Goal: Task Accomplishment & Management: Complete application form

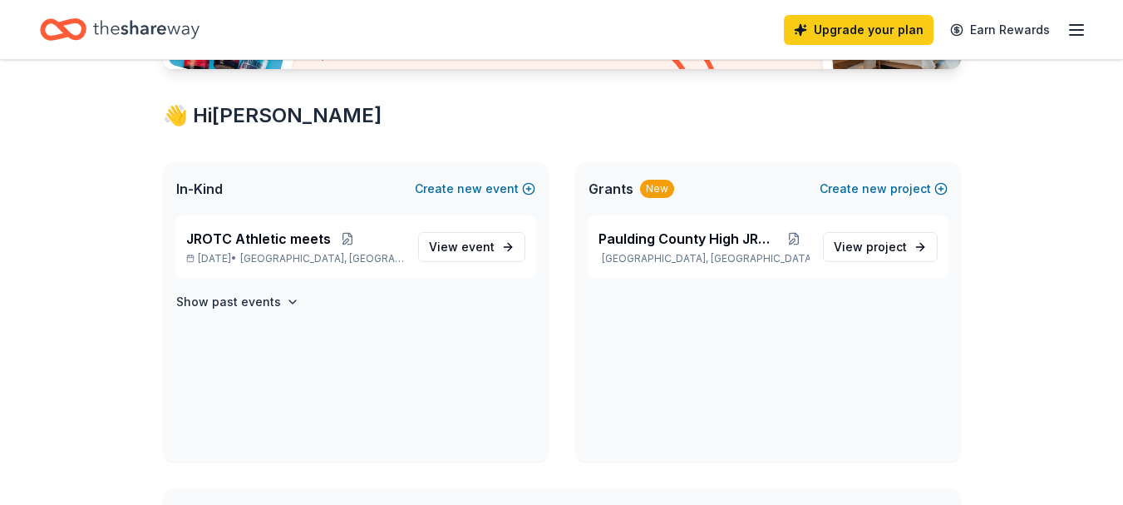
scroll to position [333, 0]
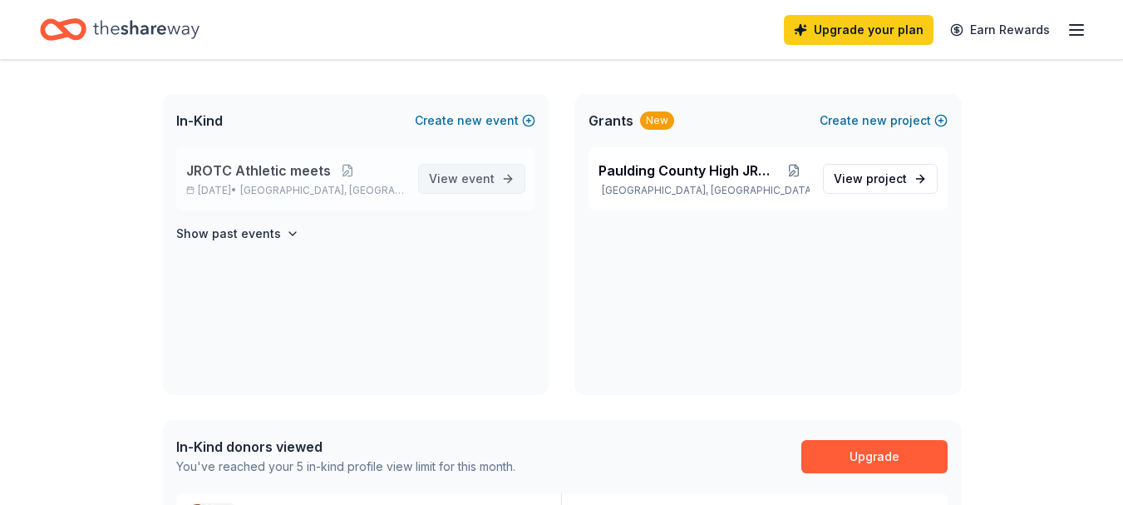
click at [444, 170] on span "View event" at bounding box center [462, 179] width 66 height 20
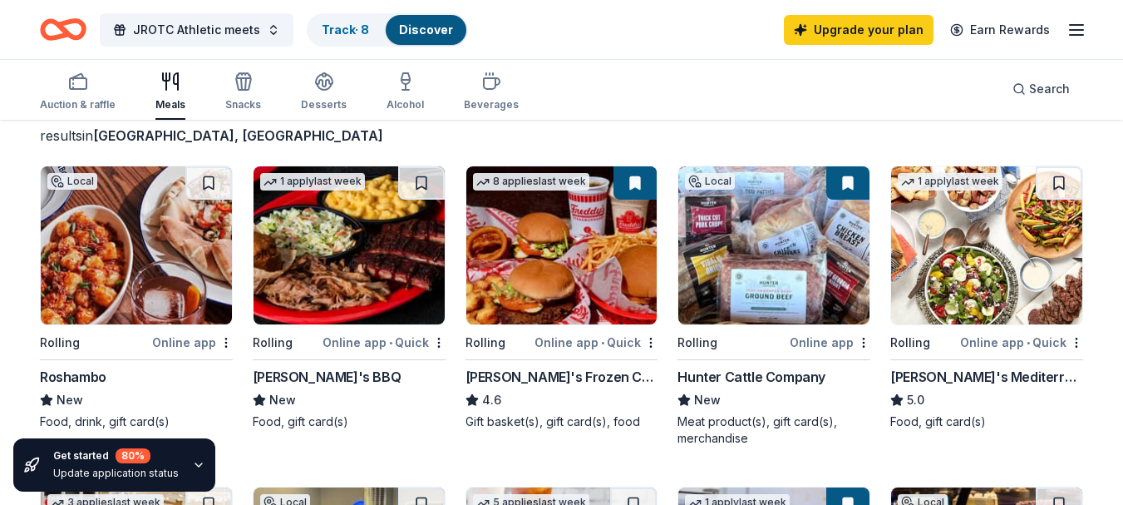
scroll to position [83, 0]
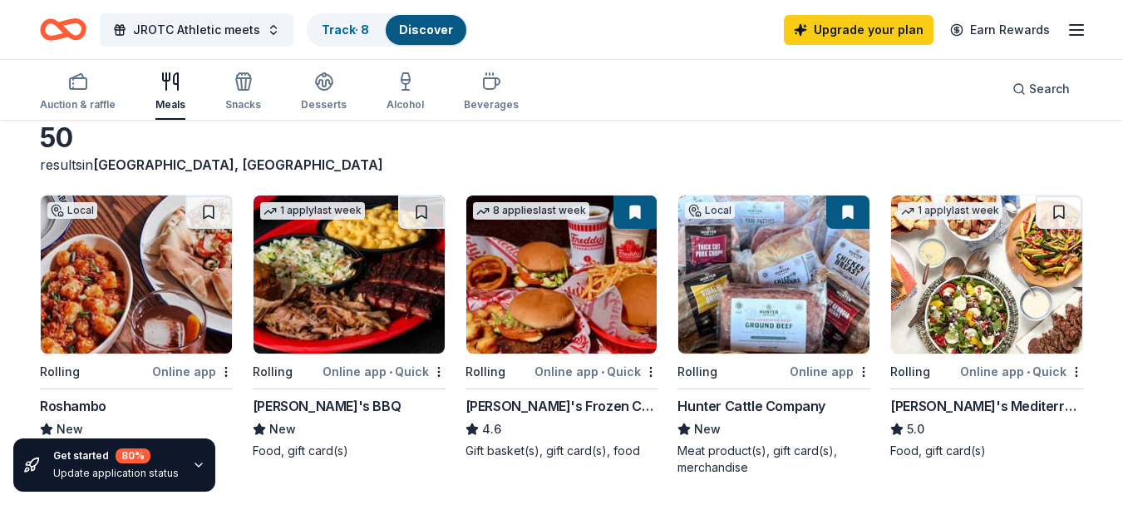
click at [352, 239] on img at bounding box center [349, 274] width 191 height 158
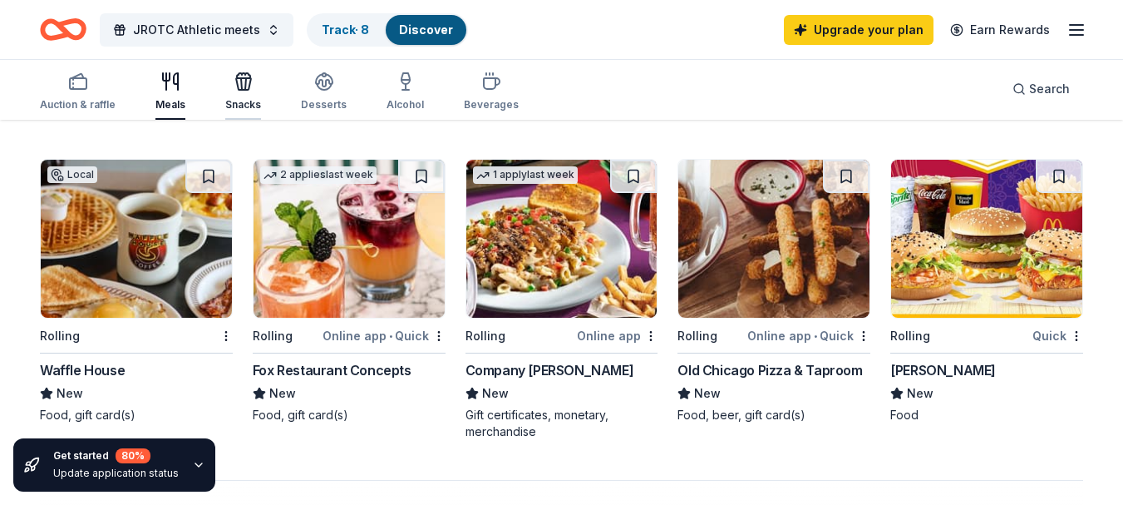
scroll to position [1081, 0]
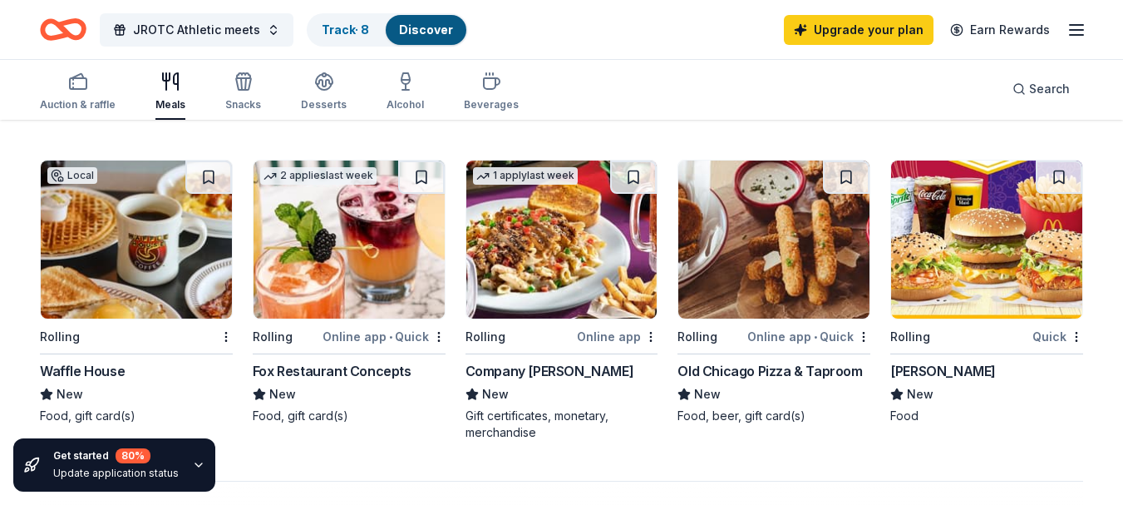
drag, startPoint x: 68, startPoint y: 82, endPoint x: 214, endPoint y: 96, distance: 146.1
click at [211, 97] on div "Auction & raffle Meals Snacks Desserts Alcohol Beverages" at bounding box center [279, 92] width 479 height 55
click at [257, 85] on div "button" at bounding box center [243, 81] width 36 height 20
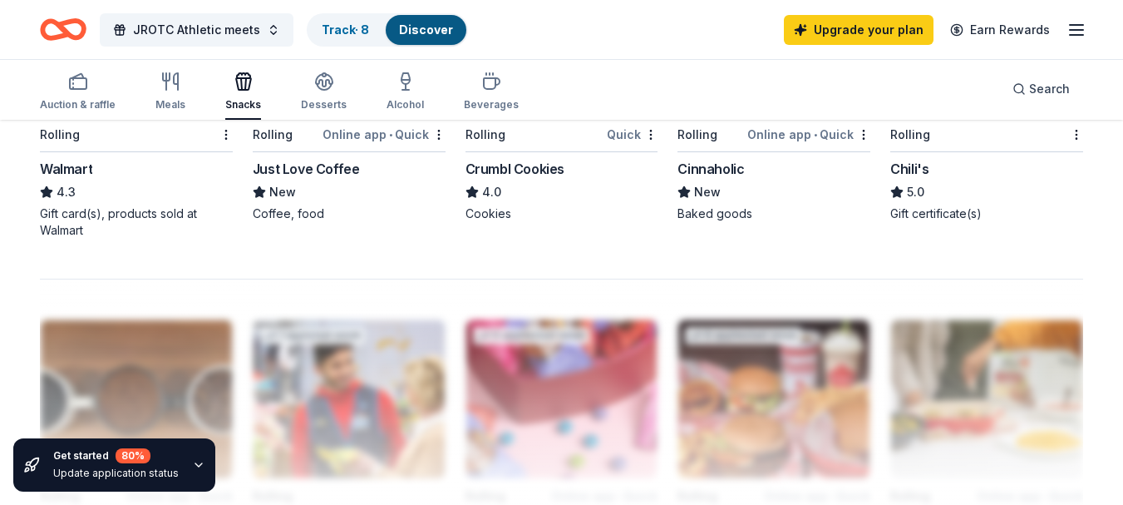
scroll to position [1330, 0]
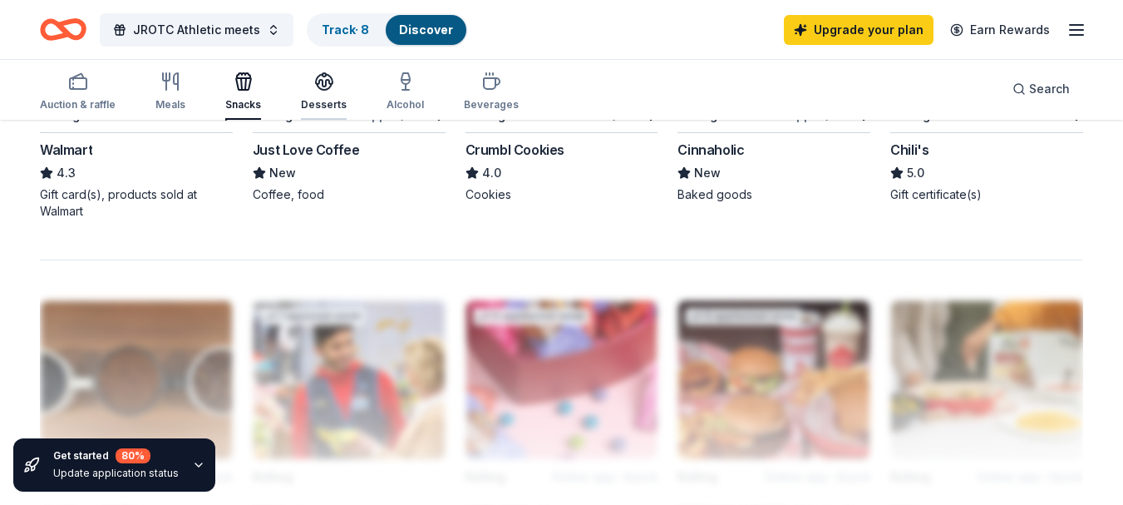
click at [321, 86] on icon "button" at bounding box center [324, 80] width 17 height 12
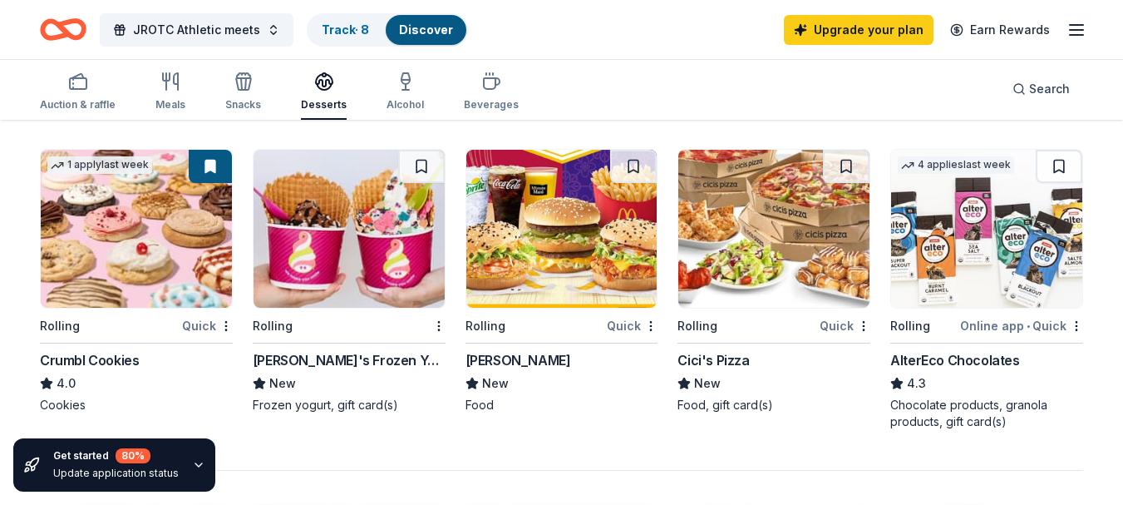
scroll to position [1081, 0]
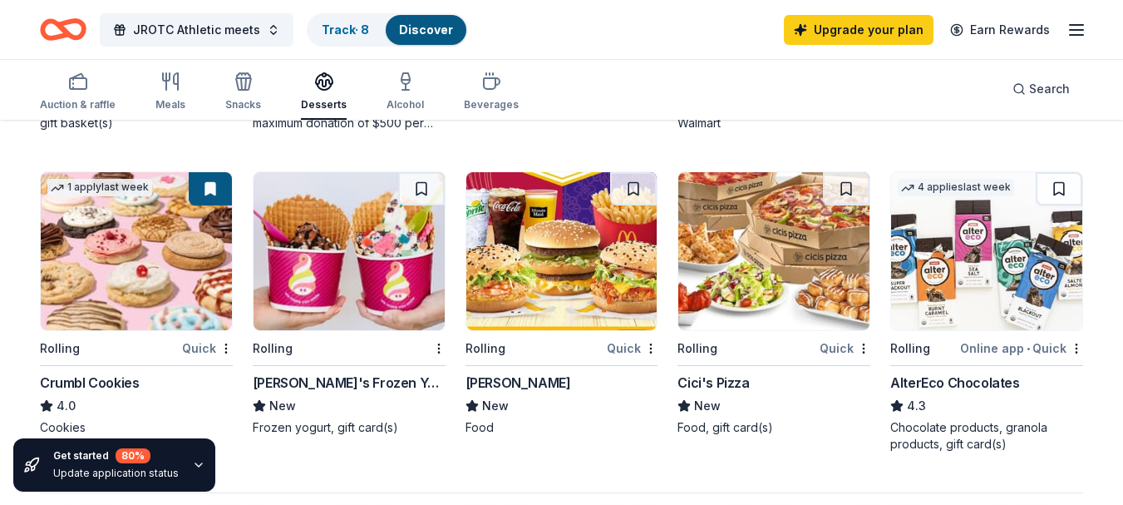
click at [569, 271] on img at bounding box center [561, 251] width 191 height 158
click at [485, 78] on icon "button" at bounding box center [492, 83] width 16 height 11
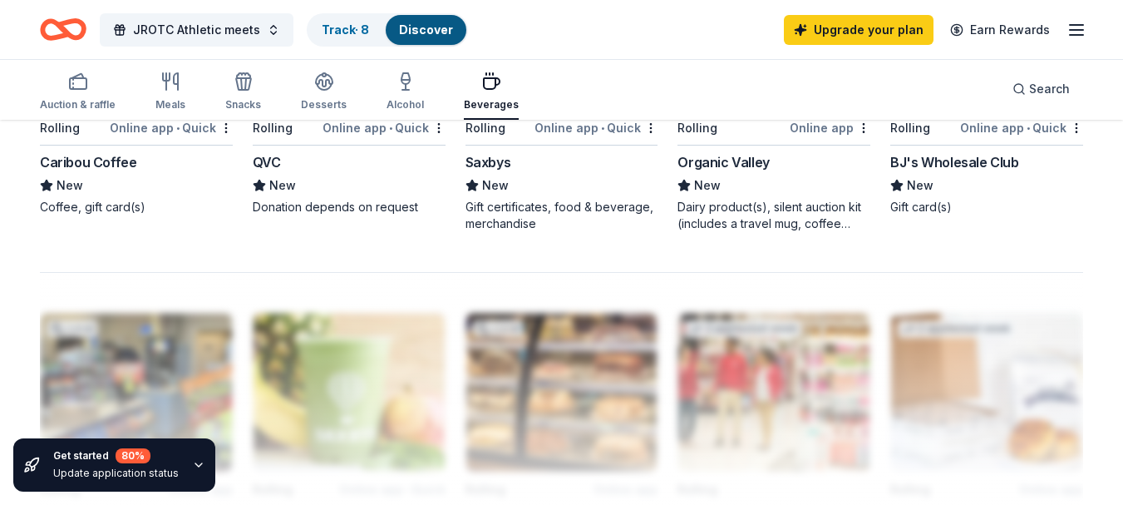
scroll to position [1330, 0]
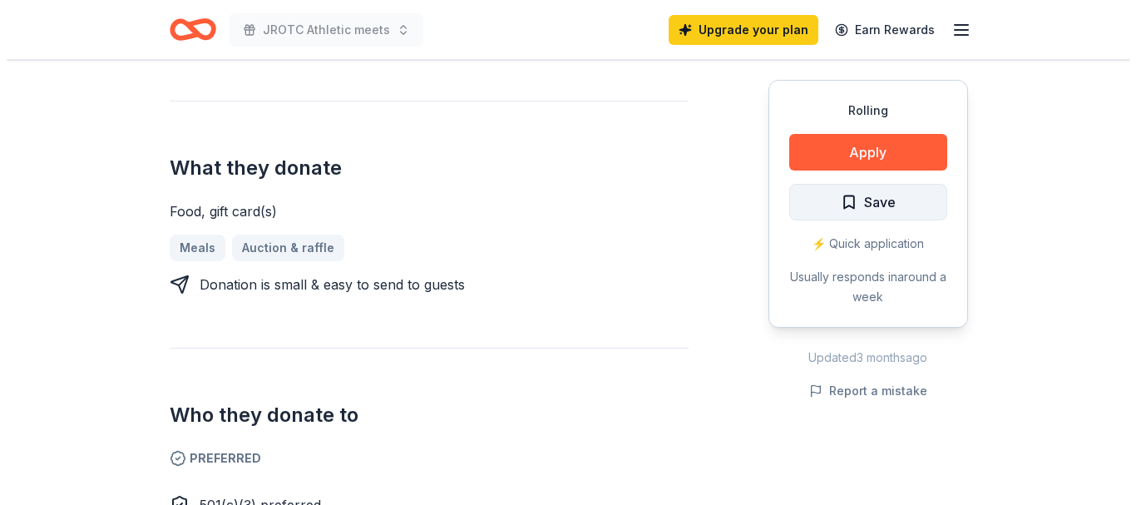
scroll to position [670, 0]
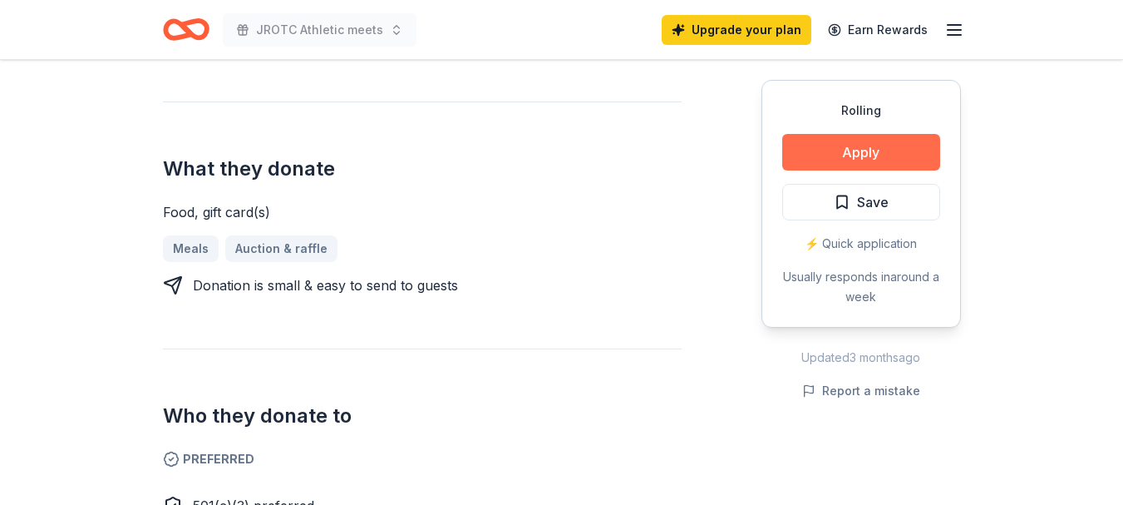
click at [835, 155] on button "Apply" at bounding box center [861, 152] width 158 height 37
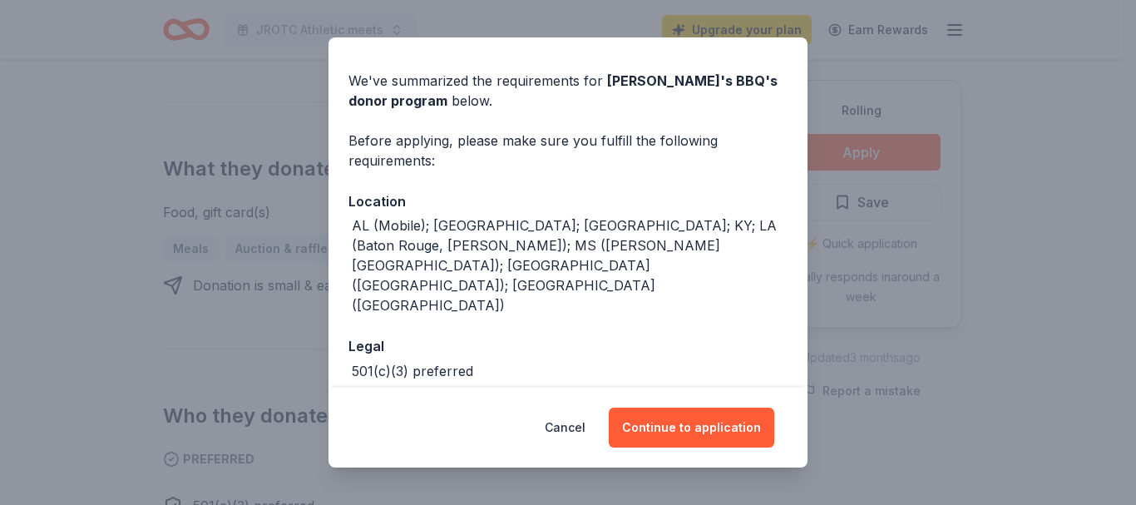
scroll to position [68, 0]
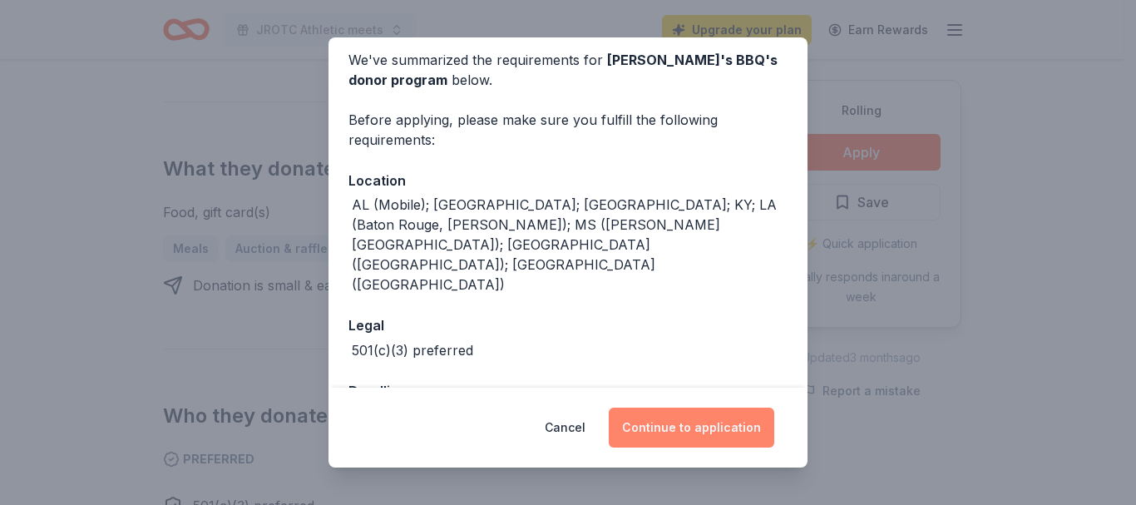
click at [690, 422] on button "Continue to application" at bounding box center [691, 427] width 165 height 40
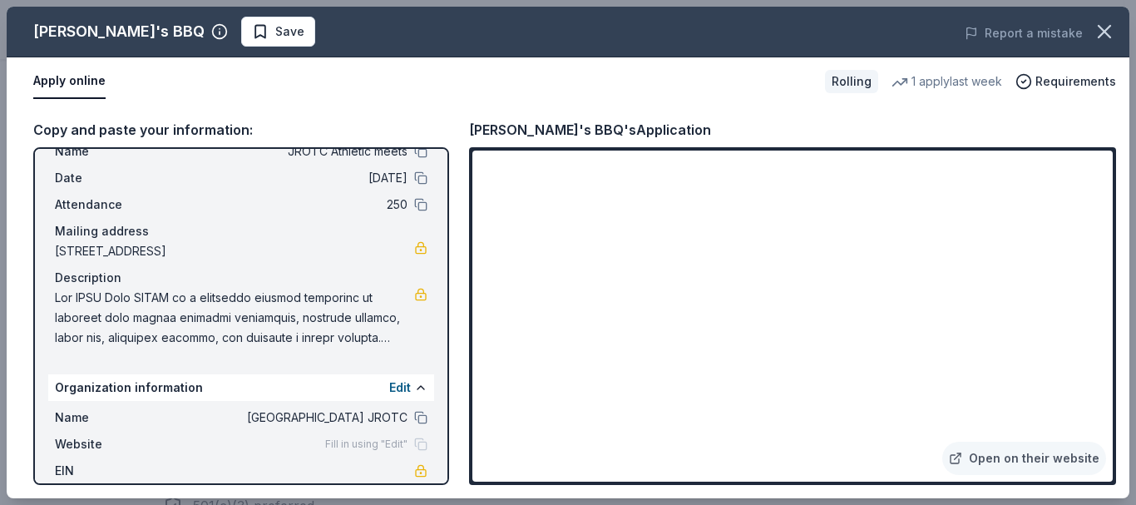
scroll to position [83, 0]
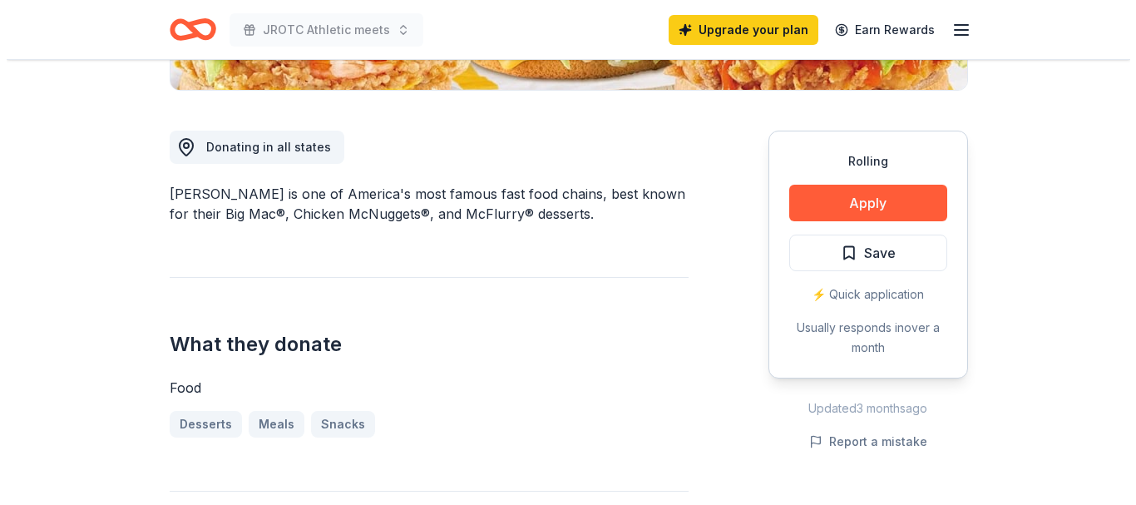
scroll to position [416, 0]
